Goal: Navigation & Orientation: Find specific page/section

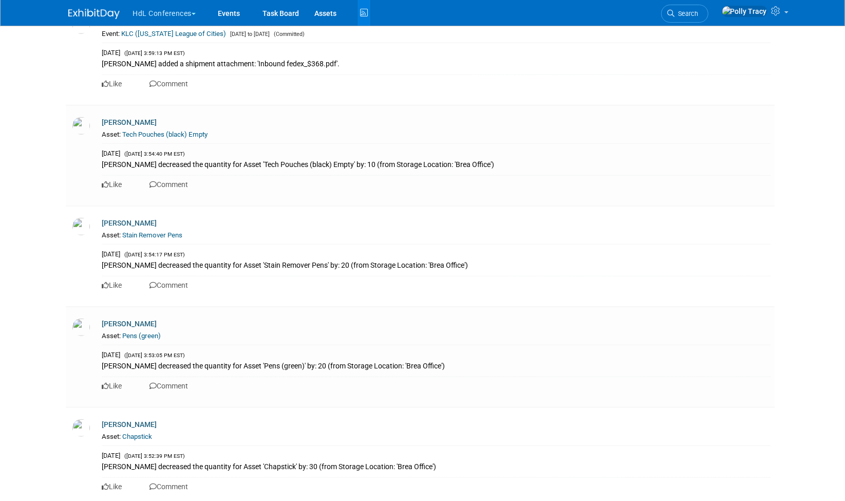
scroll to position [6417, 0]
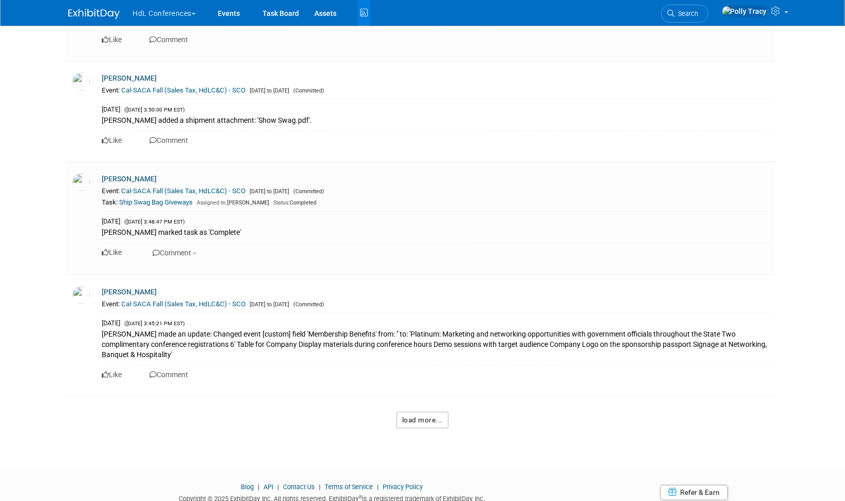
click at [422, 412] on button "load more..." at bounding box center [423, 420] width 52 height 16
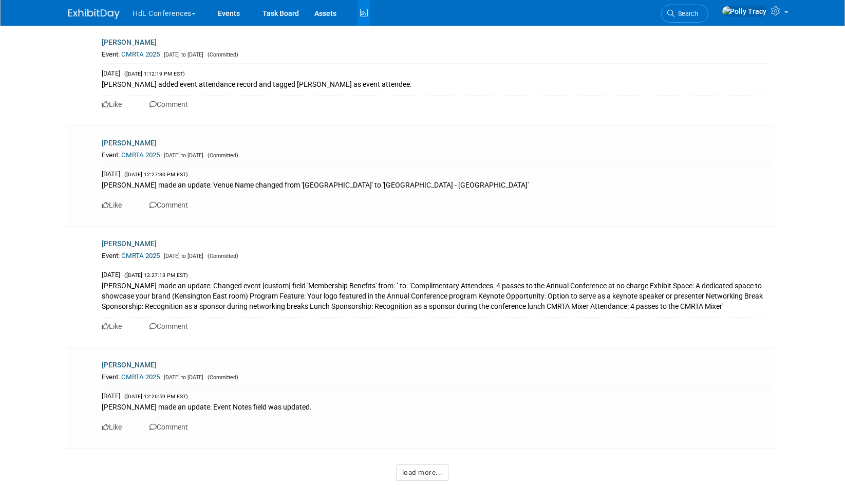
scroll to position [13119, 0]
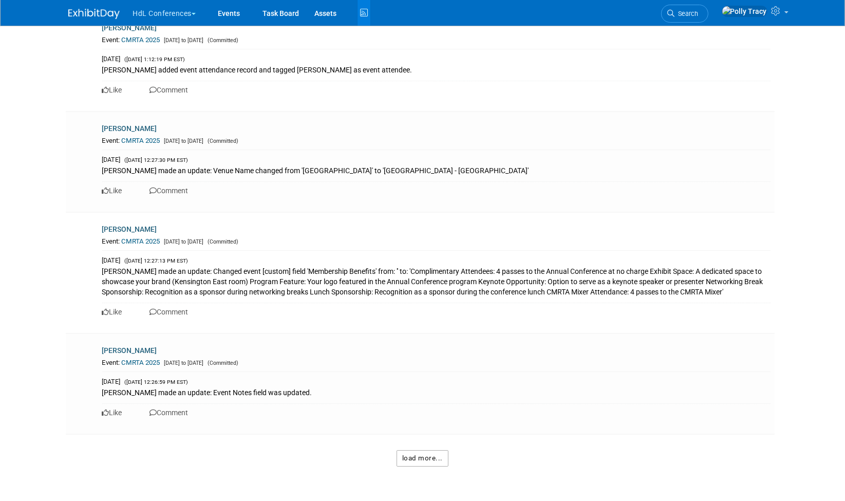
click at [417, 450] on button "load more..." at bounding box center [423, 458] width 52 height 16
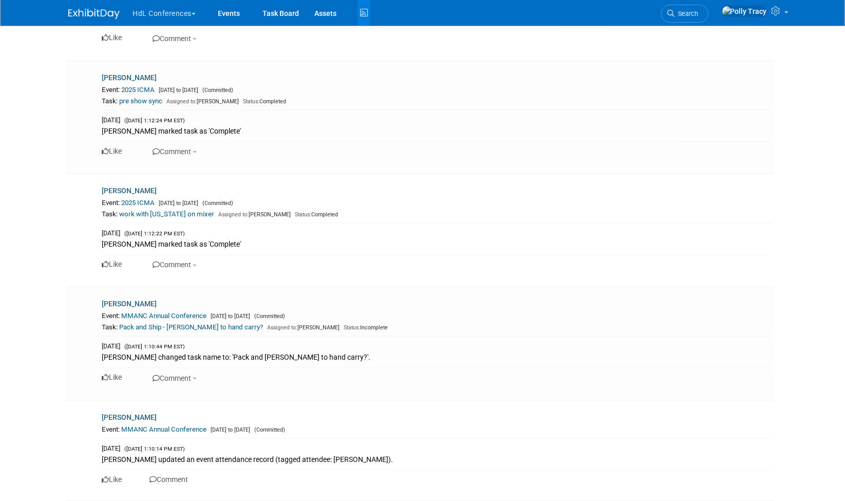
scroll to position [19836, 0]
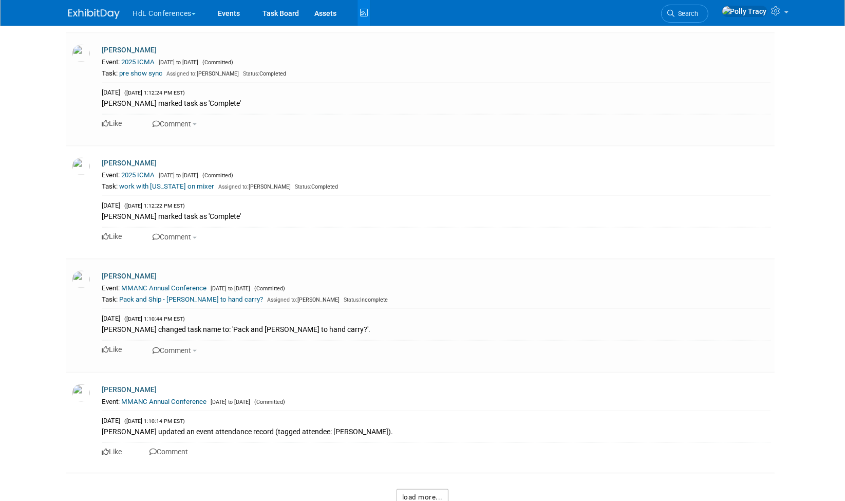
click at [411, 489] on button "load more..." at bounding box center [423, 497] width 52 height 16
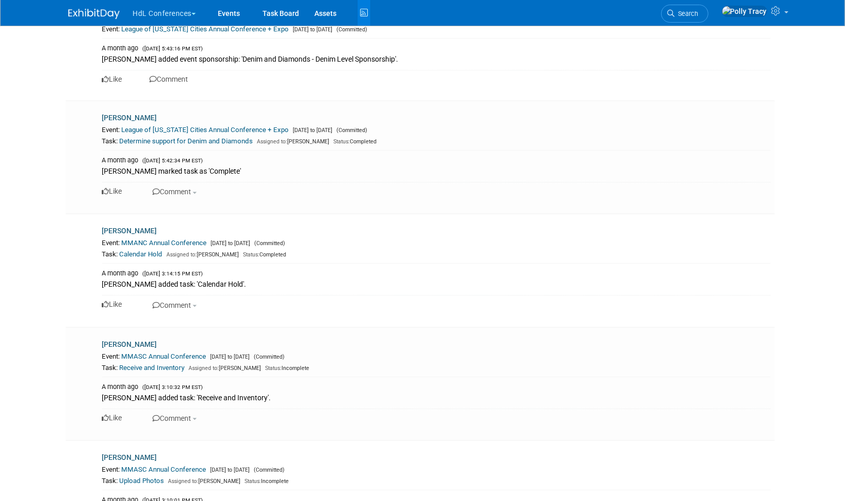
scroll to position [26452, 0]
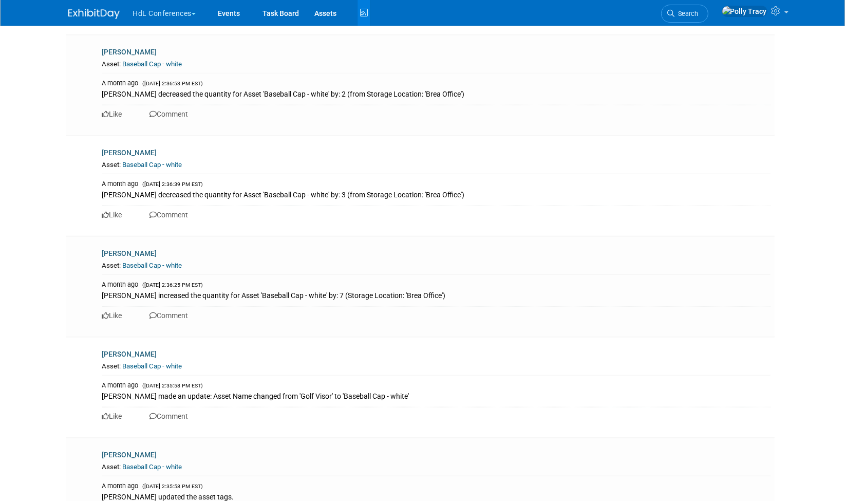
scroll to position [33268, 0]
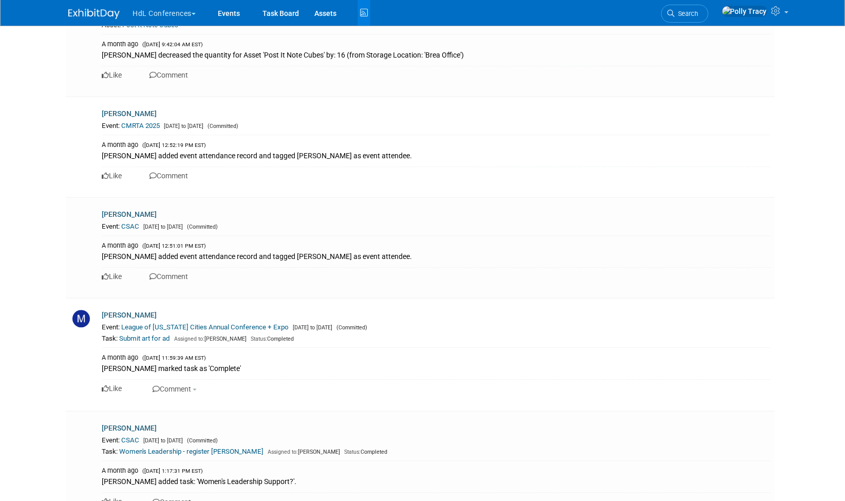
scroll to position [39772, 0]
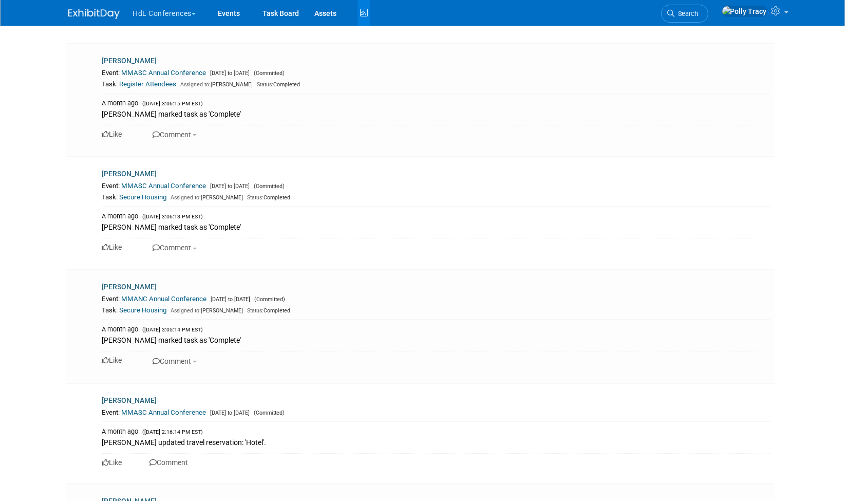
scroll to position [46454, 0]
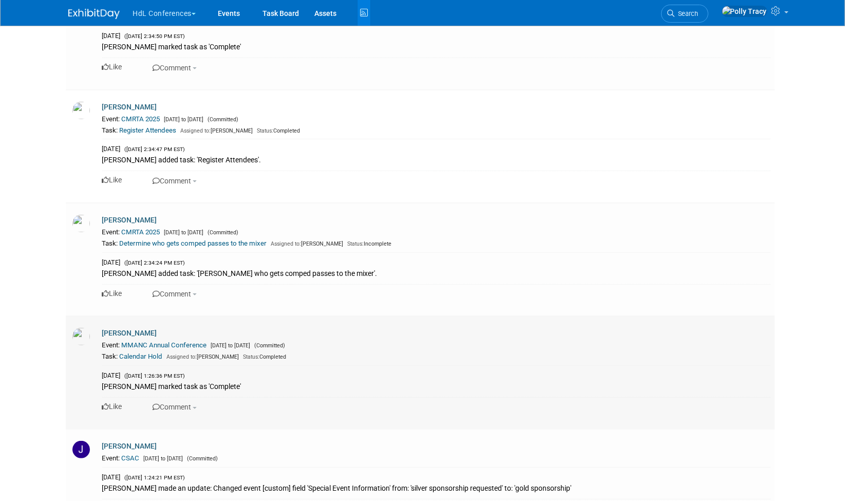
scroll to position [18811, 0]
click at [230, 13] on link "Events" at bounding box center [229, 13] width 38 height 26
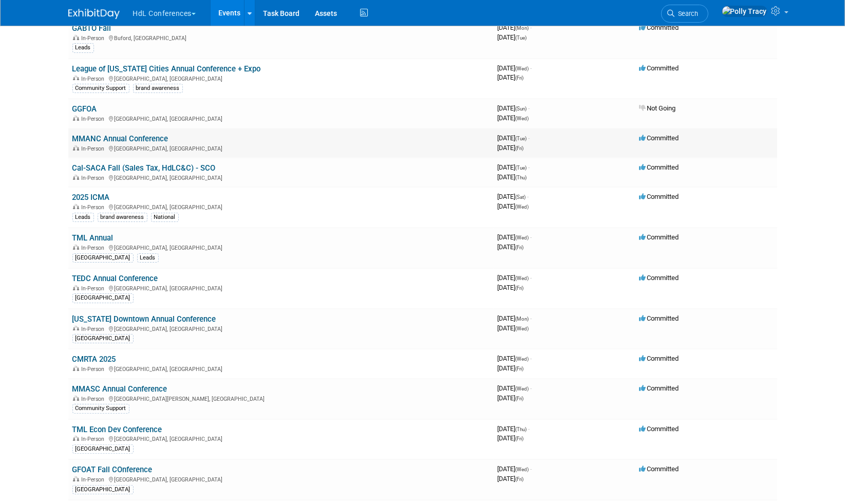
scroll to position [169, 0]
